Goal: Information Seeking & Learning: Learn about a topic

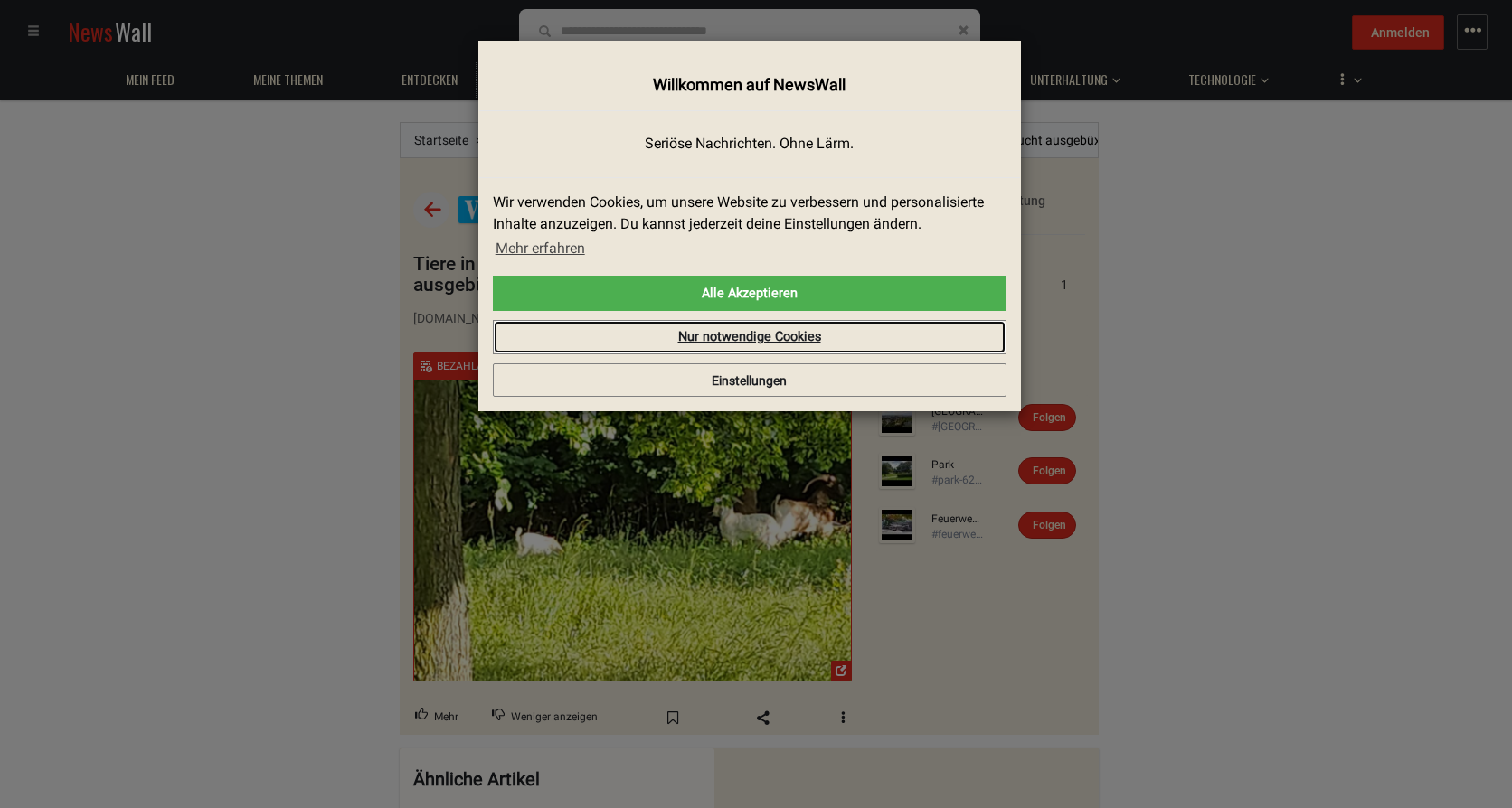
click at [750, 344] on link "Nur notwendige Cookies" at bounding box center [750, 337] width 514 height 35
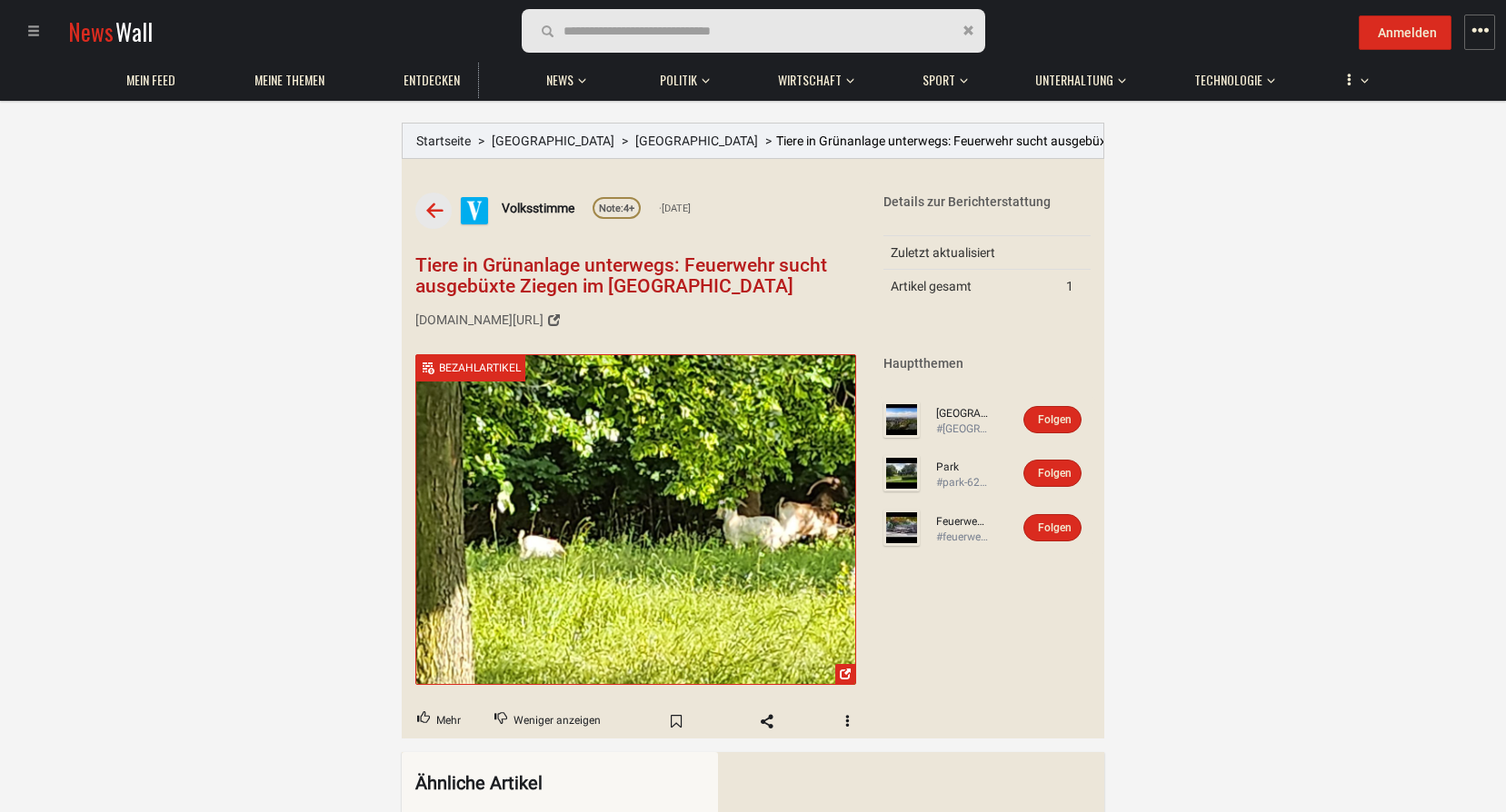
click at [559, 282] on h1 "Tiere in Grünanlage unterwegs: Feuerwehr sucht ausgebüxte Ziegen im [GEOGRAPHIC…" at bounding box center [636, 277] width 441 height 42
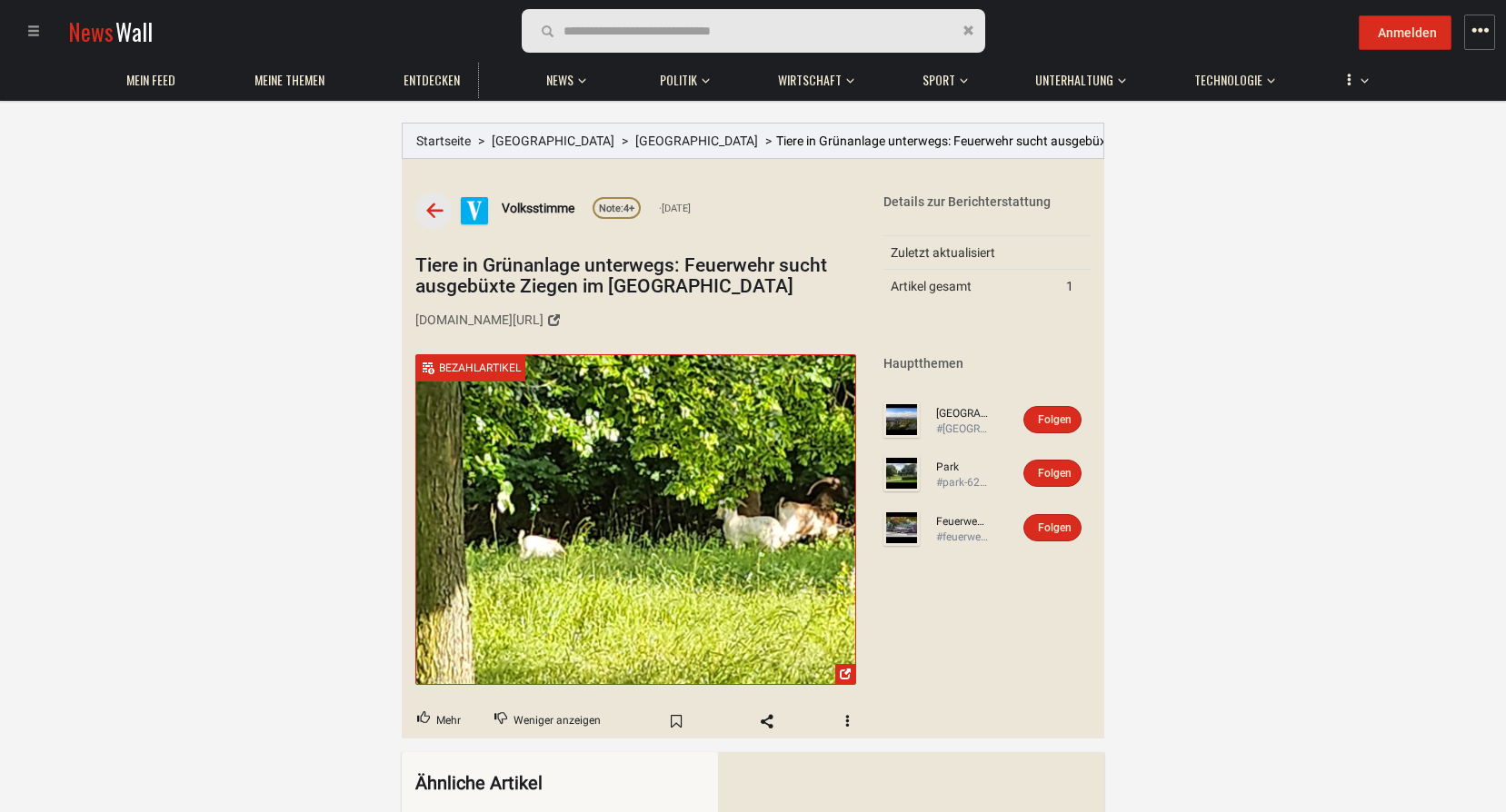
click at [912, 526] on img at bounding box center [901, 527] width 36 height 36
click at [897, 479] on img at bounding box center [901, 473] width 36 height 36
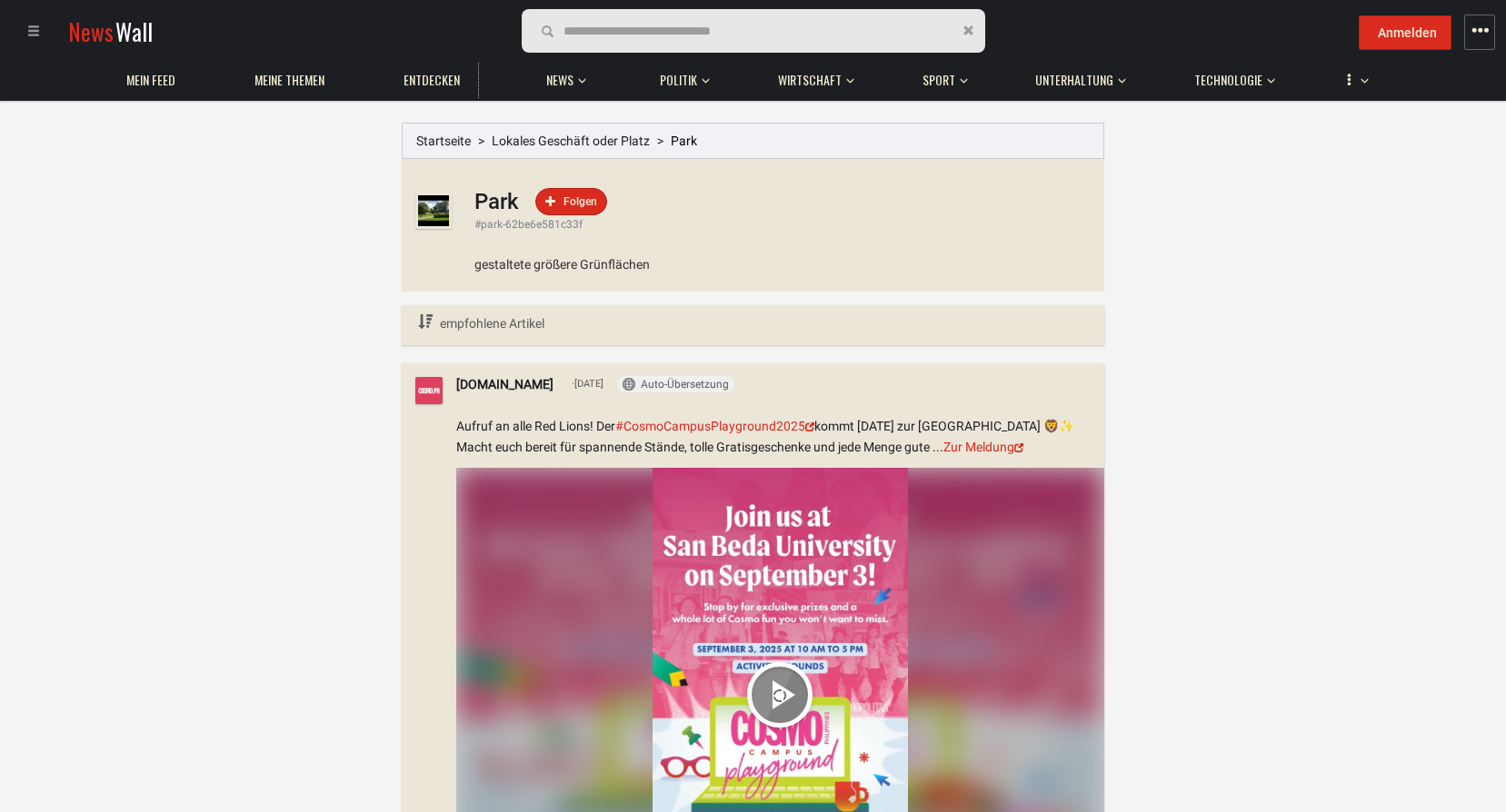
click at [444, 217] on img at bounding box center [434, 211] width 36 height 36
